Goal: Task Accomplishment & Management: Manage account settings

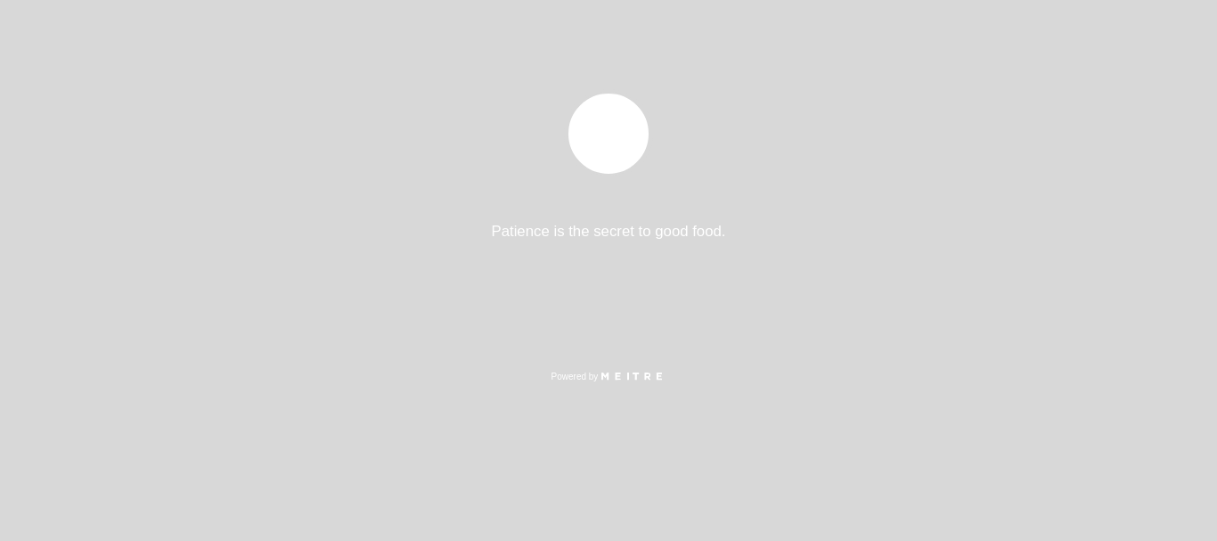
select select "es"
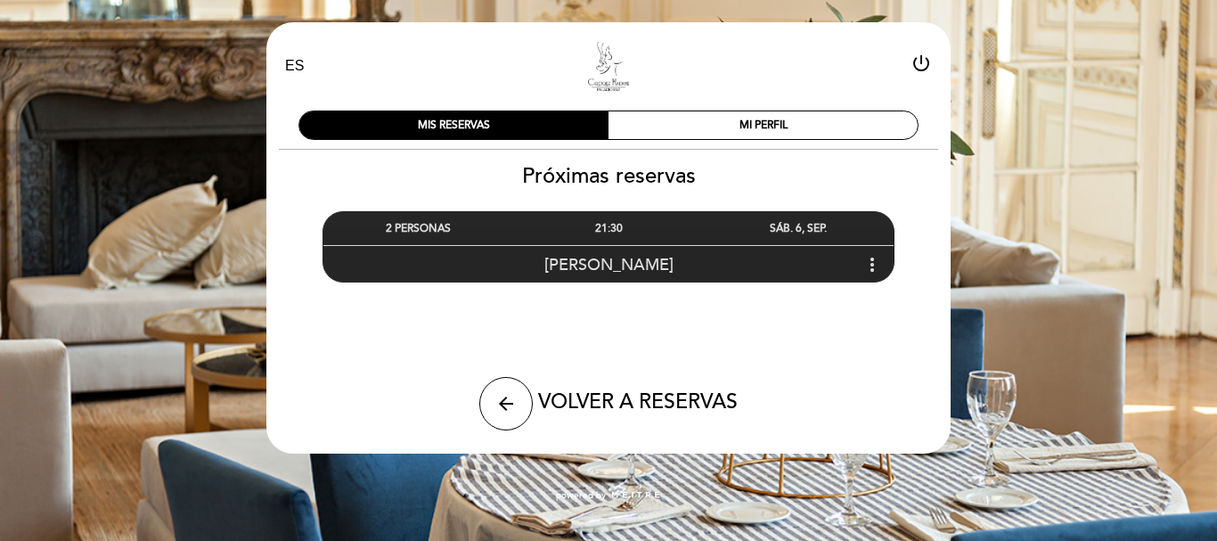
click at [868, 267] on icon "more_vert" at bounding box center [872, 264] width 21 height 21
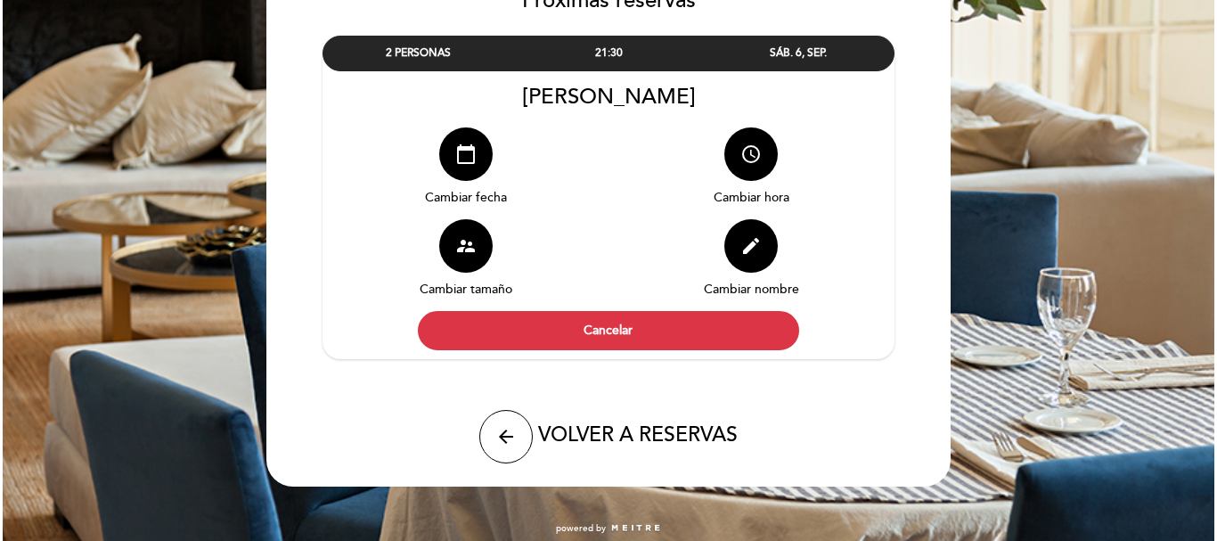
scroll to position [187, 0]
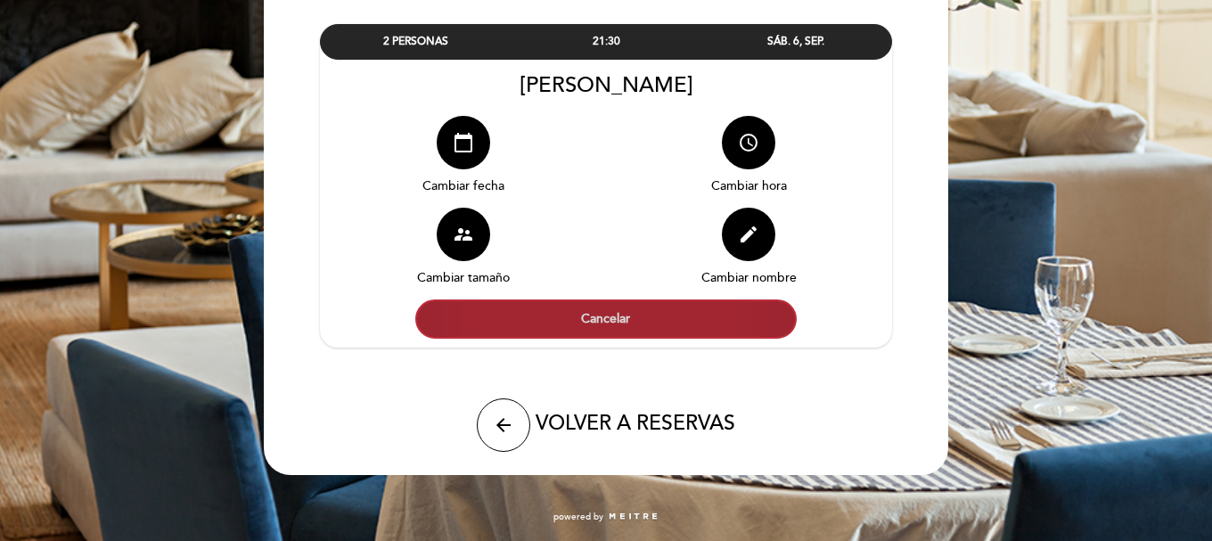
click at [529, 328] on button "Cancelar" at bounding box center [605, 318] width 381 height 39
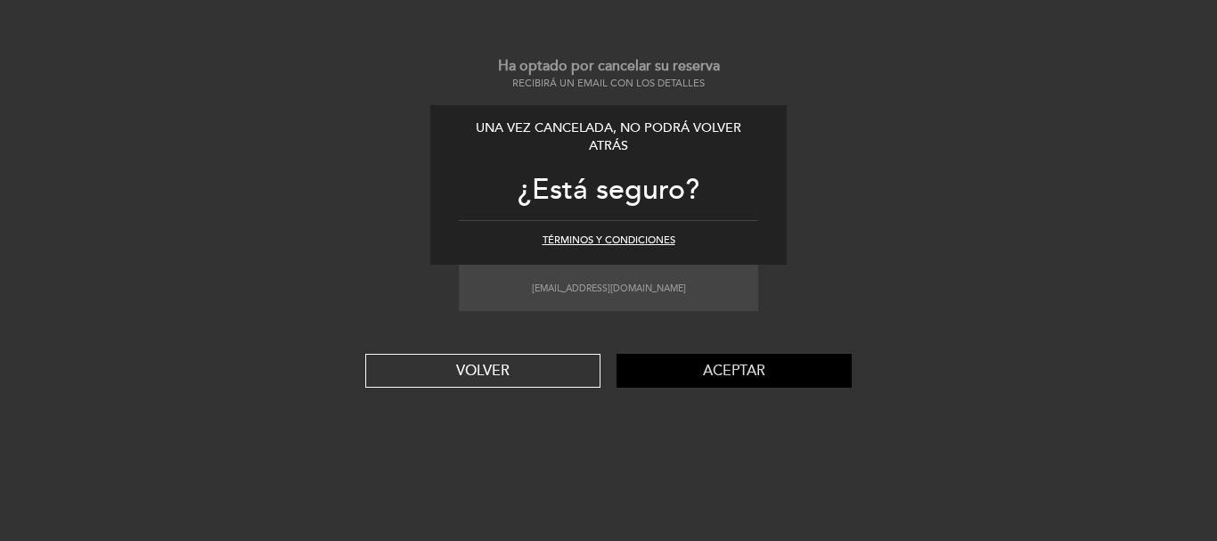
click at [741, 380] on button "Aceptar" at bounding box center [734, 371] width 235 height 34
